Goal: Information Seeking & Learning: Understand process/instructions

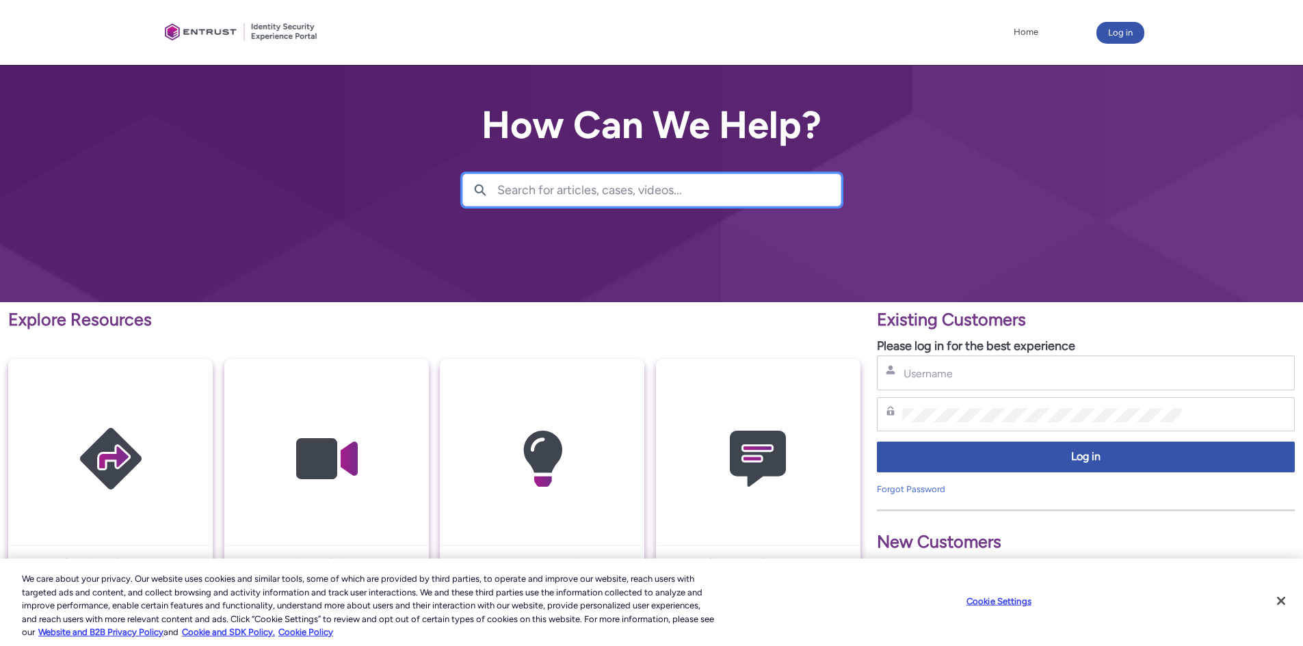
click at [651, 192] on input "Search for articles, cases, videos..." at bounding box center [668, 189] width 343 height 31
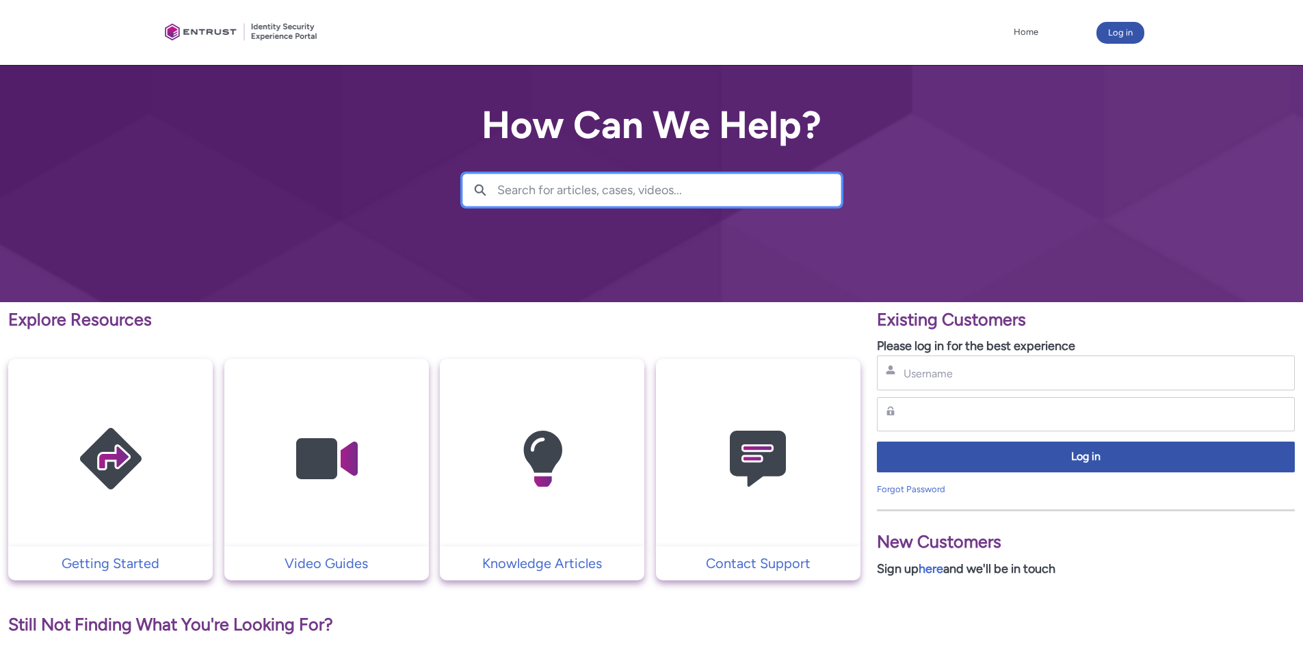
click at [687, 175] on input "Search for articles, cases, videos..." at bounding box center [668, 189] width 343 height 31
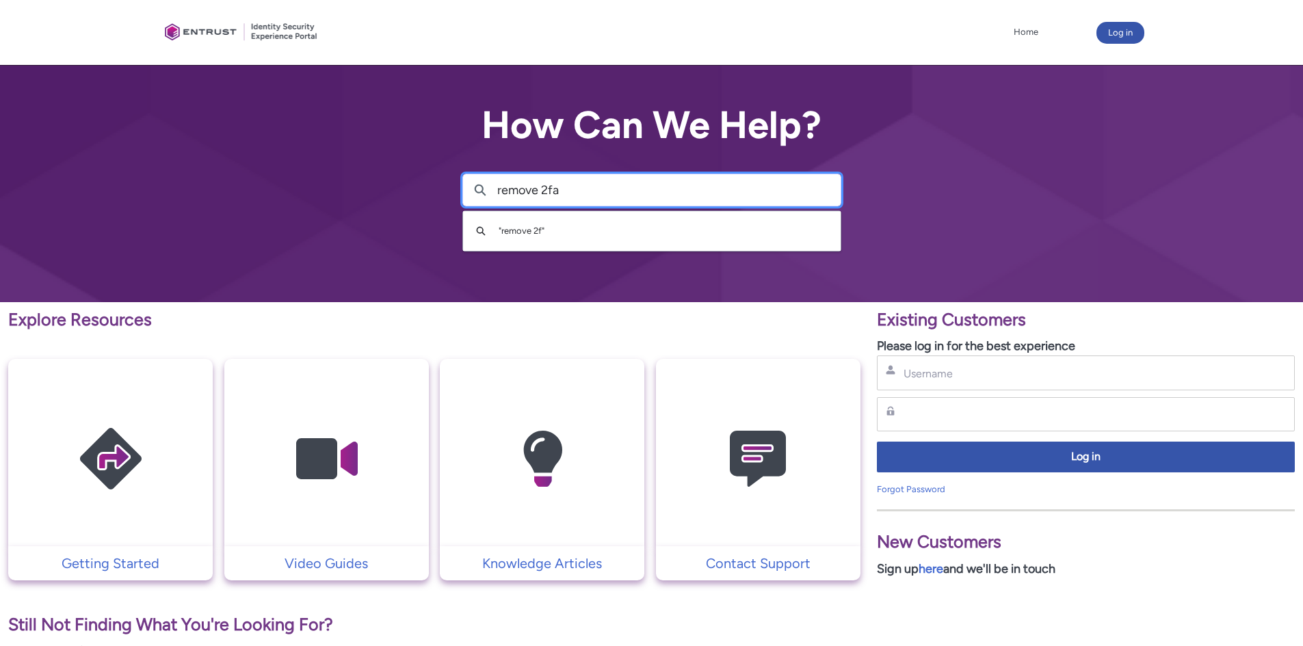
type input "remove 2fa"
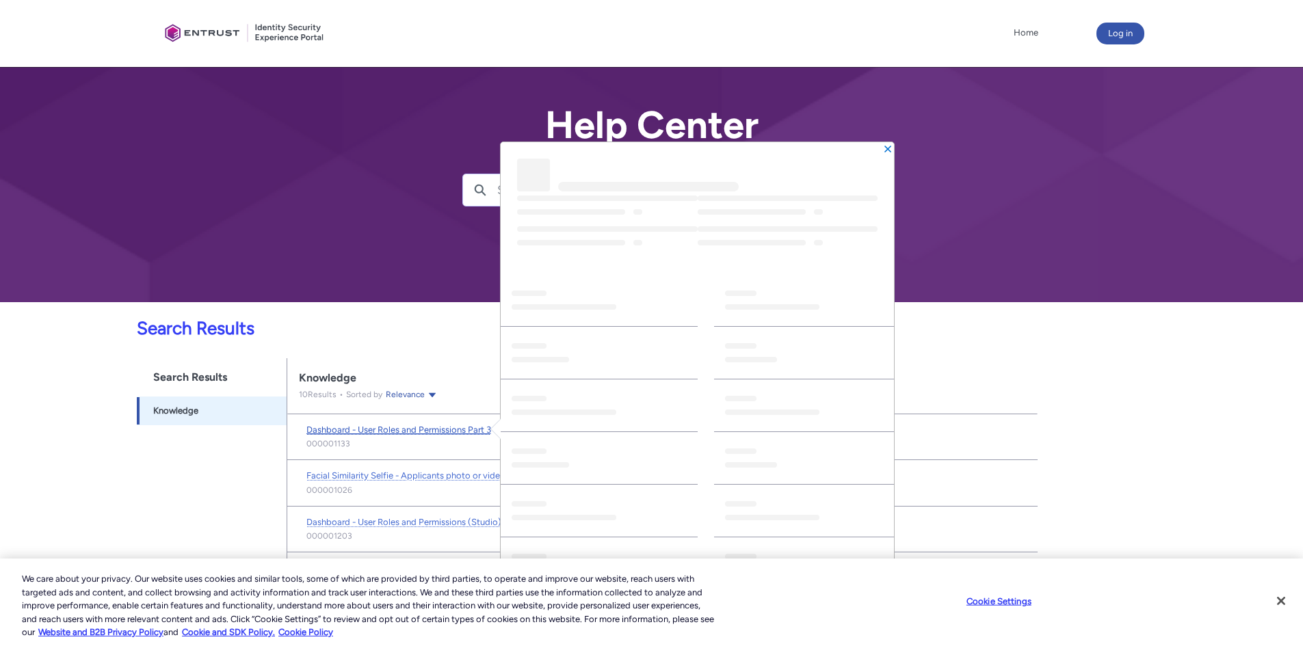
click at [365, 433] on span "Dashboard - User Roles and Permissions Part 3" at bounding box center [398, 430] width 185 height 10
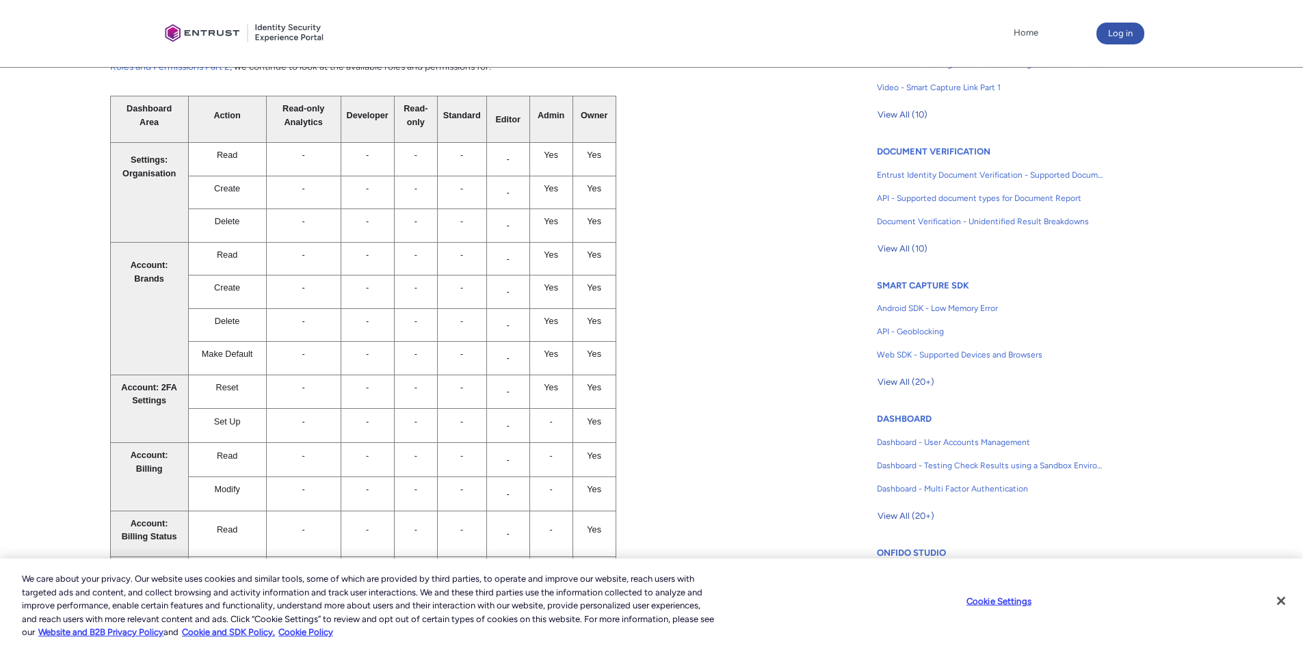
scroll to position [391, 0]
